Goal: Transaction & Acquisition: Purchase product/service

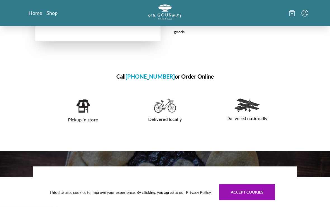
scroll to position [329, 0]
click at [52, 10] on link "Shop" at bounding box center [51, 13] width 11 height 7
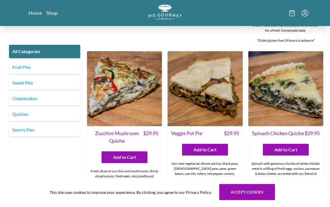
scroll to position [255, 0]
click at [32, 104] on link "Cheesecakes" at bounding box center [44, 98] width 71 height 13
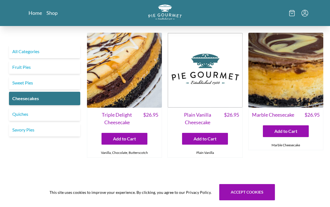
click at [32, 99] on link "Cheesecakes" at bounding box center [44, 98] width 71 height 13
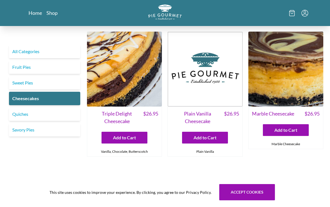
scroll to position [0, 0]
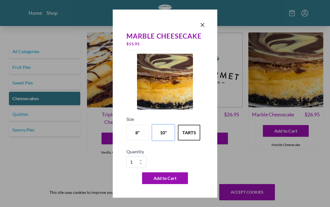
click at [162, 138] on button "10"" at bounding box center [163, 133] width 22 height 16
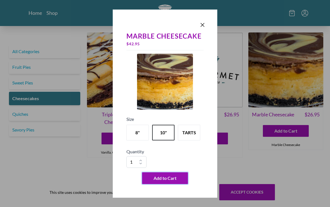
click at [171, 184] on button "Add to Cart" at bounding box center [165, 178] width 46 height 12
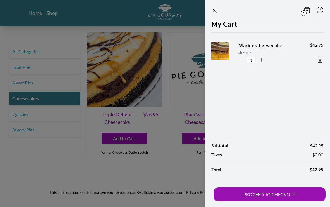
click at [277, 201] on button "PROCEED TO CHECKOUT" at bounding box center [270, 194] width 112 height 14
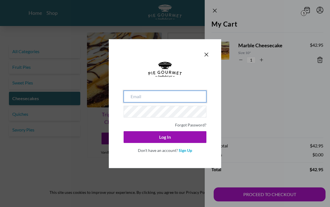
click at [158, 102] on input "email" at bounding box center [165, 97] width 83 height 12
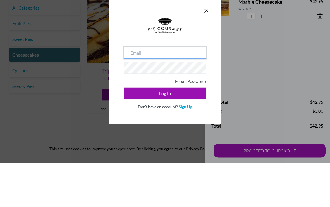
type input "[EMAIL_ADDRESS][DOMAIN_NAME]"
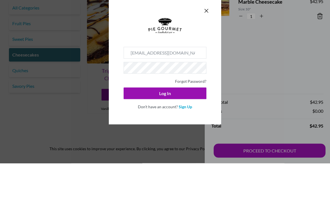
click at [165, 131] on button "Log In" at bounding box center [165, 137] width 83 height 12
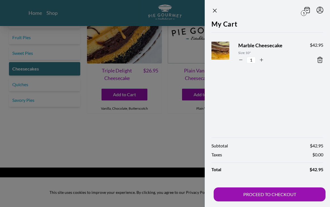
click at [269, 201] on button "PROCEED TO CHECKOUT" at bounding box center [270, 194] width 112 height 14
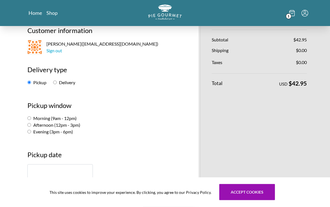
scroll to position [44, 0]
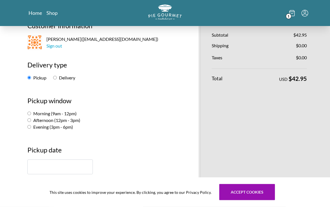
click at [31, 119] on input "Afternoon (12pm - 3pm)" at bounding box center [29, 121] width 4 height 4
radio input "true"
click at [34, 167] on input "text" at bounding box center [59, 167] width 65 height 15
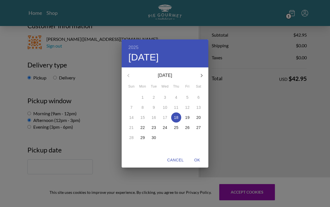
click at [201, 120] on p "20" at bounding box center [198, 118] width 4 height 6
click at [196, 164] on span "OK" at bounding box center [196, 160] width 13 height 7
type input "[DATE]"
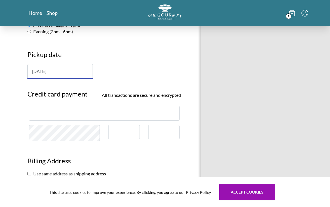
scroll to position [140, 0]
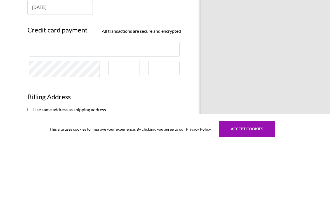
click at [60, 105] on div at bounding box center [104, 112] width 151 height 15
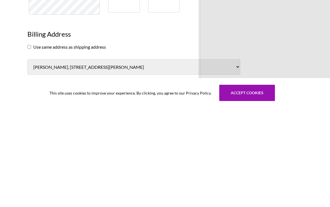
scroll to position [176, 0]
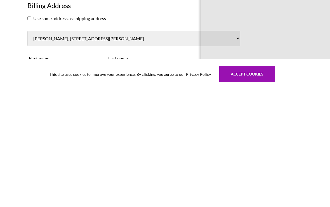
click at [31, 135] on input "checkbox" at bounding box center [29, 137] width 4 height 4
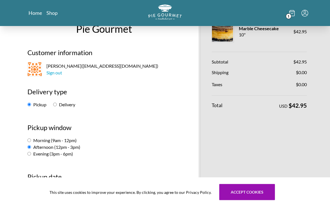
scroll to position [9, 0]
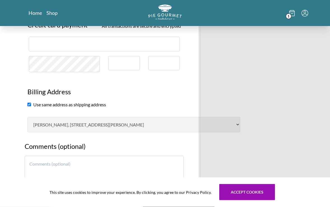
click at [28, 104] on input "checkbox" at bounding box center [29, 105] width 4 height 4
checkbox input "false"
select select "AL"
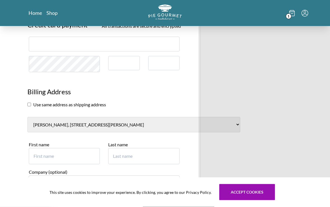
scroll to position [208, 0]
click at [36, 148] on input "First name" at bounding box center [64, 156] width 71 height 16
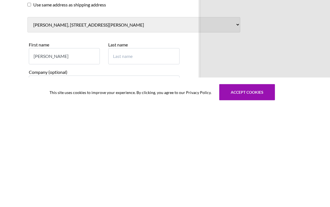
click at [132, 148] on input "Last name" at bounding box center [143, 156] width 71 height 16
click at [48, 148] on input "[PERSON_NAME]" at bounding box center [64, 156] width 71 height 16
click at [46, 148] on input "[PERSON_NAME]" at bounding box center [64, 156] width 71 height 16
click at [51, 148] on input "[PERSON_NAME]" at bounding box center [64, 156] width 71 height 16
type input "[PERSON_NAME]"
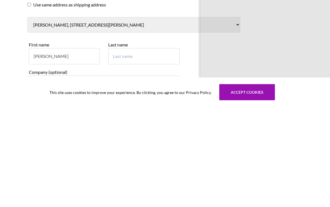
click at [147, 148] on input "Last name" at bounding box center [143, 156] width 71 height 16
type input "[PERSON_NAME]"
click at [41, 176] on input "Company (optional)" at bounding box center [104, 184] width 151 height 16
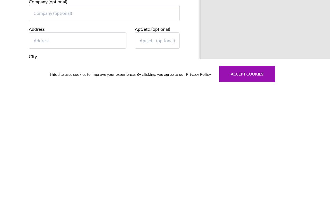
scroll to position [261, 0]
click at [42, 150] on input "Address" at bounding box center [78, 158] width 98 height 16
type input "[STREET_ADDRESS][PERSON_NAME]"
click at [150, 150] on input "Apt, etc. (optional)" at bounding box center [157, 158] width 45 height 16
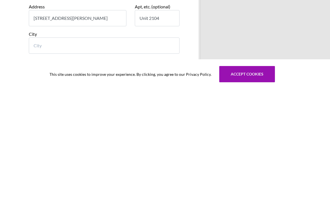
scroll to position [289, 0]
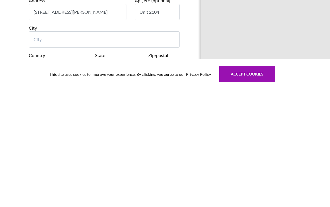
type input "Unit 2104"
click at [37, 149] on input "City" at bounding box center [104, 157] width 151 height 16
type input "[GEOGRAPHIC_DATA]"
click at [133, 177] on select "State [US_STATE] [US_STATE] [US_STATE] [US_STATE] [US_STATE] [US_STATE] [US_STA…" at bounding box center [117, 184] width 45 height 15
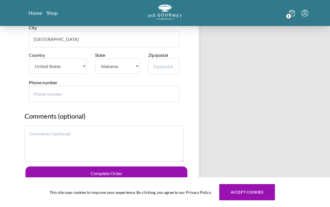
select select "VA"
click at [156, 58] on input "Zip/postal" at bounding box center [163, 66] width 31 height 16
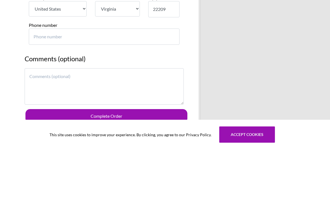
type input "22209"
click at [39, 86] on input "Phone number" at bounding box center [104, 94] width 151 height 16
type input "2022623733"
click at [106, 167] on button "Complete Order" at bounding box center [106, 174] width 162 height 14
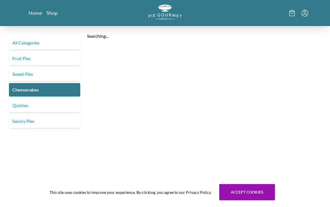
scroll to position [0, 0]
